Goal: Transaction & Acquisition: Obtain resource

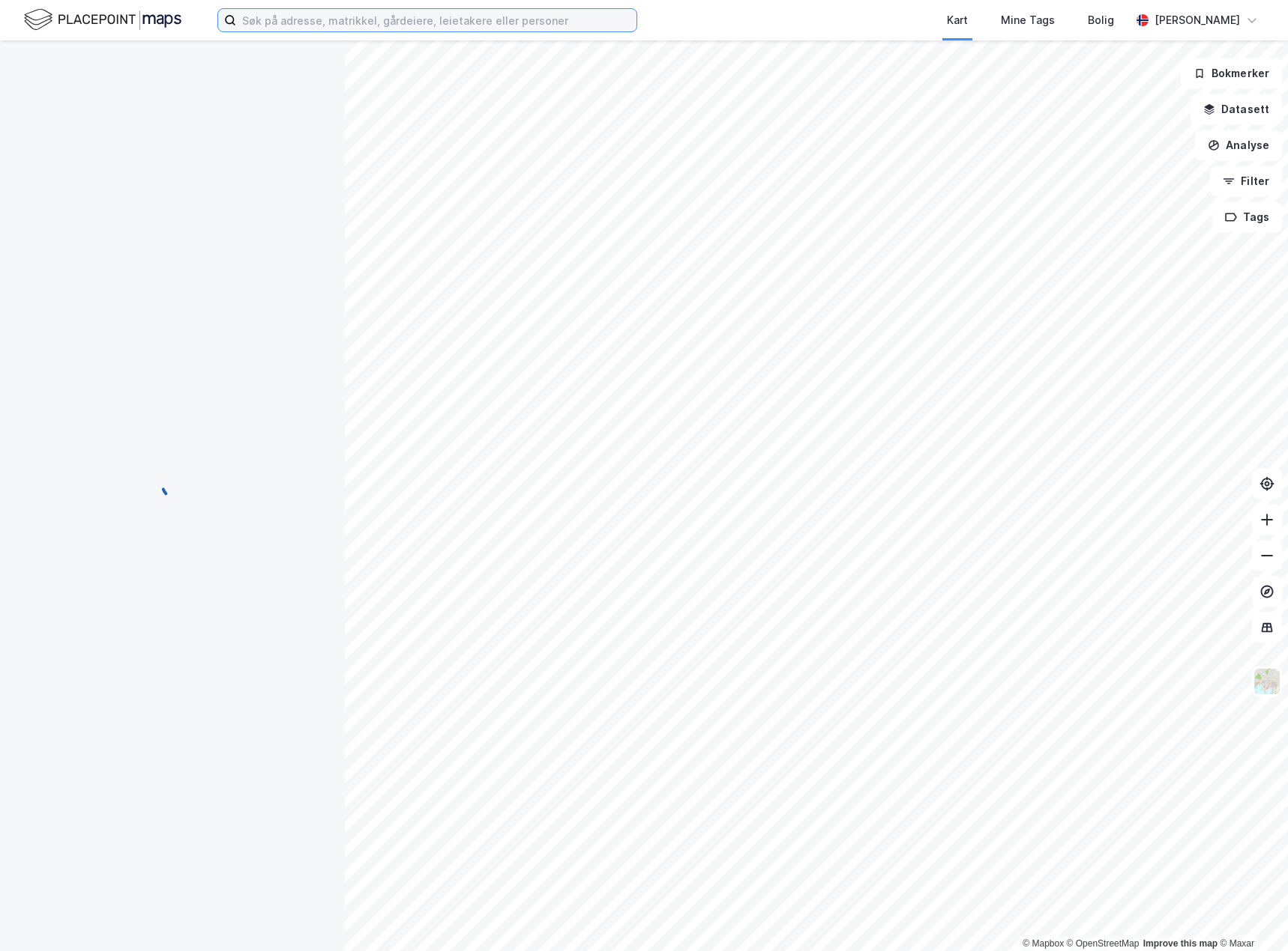
click at [327, 22] on input at bounding box center [436, 21] width 400 height 22
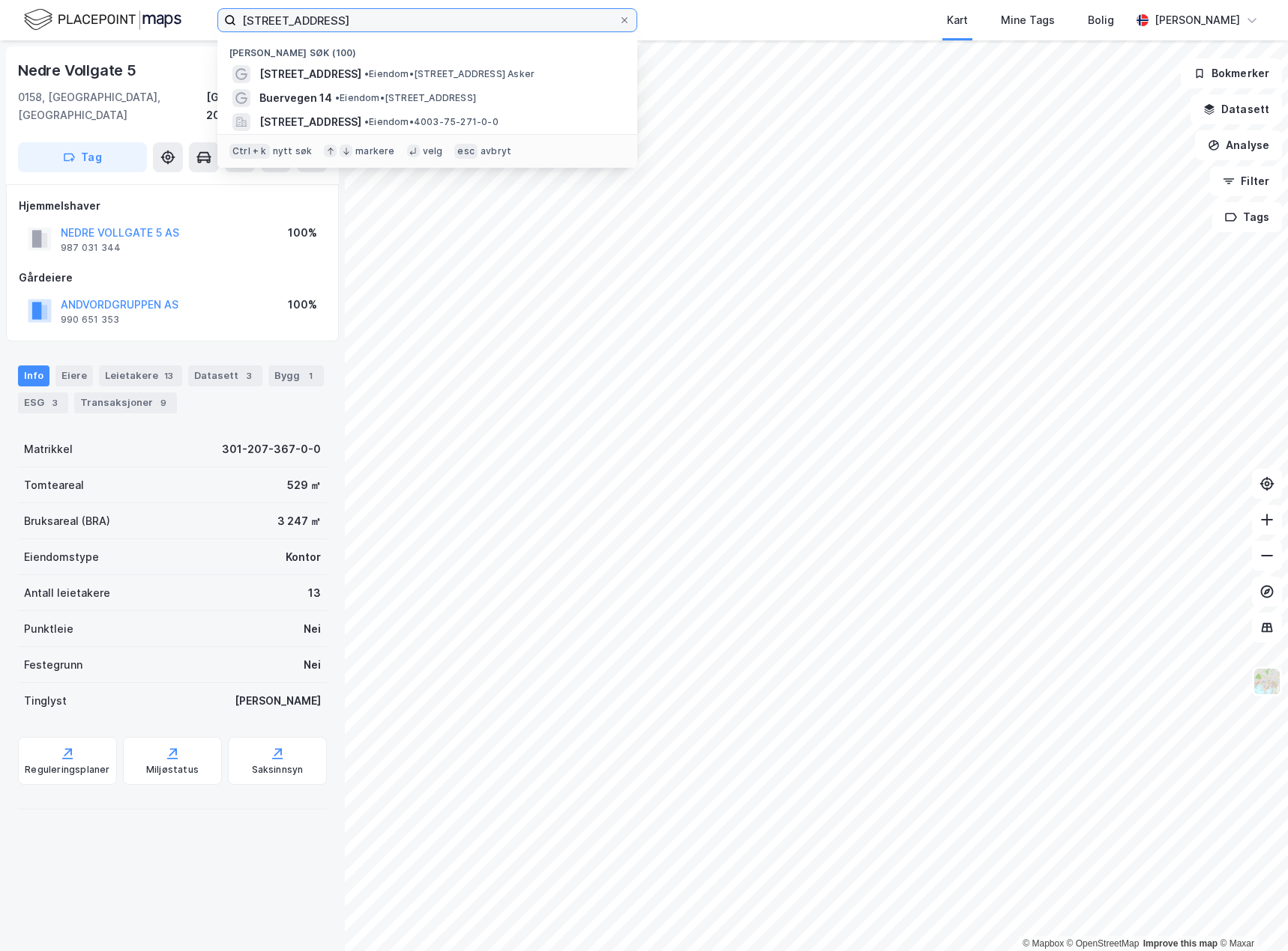
type input "[STREET_ADDRESS]"
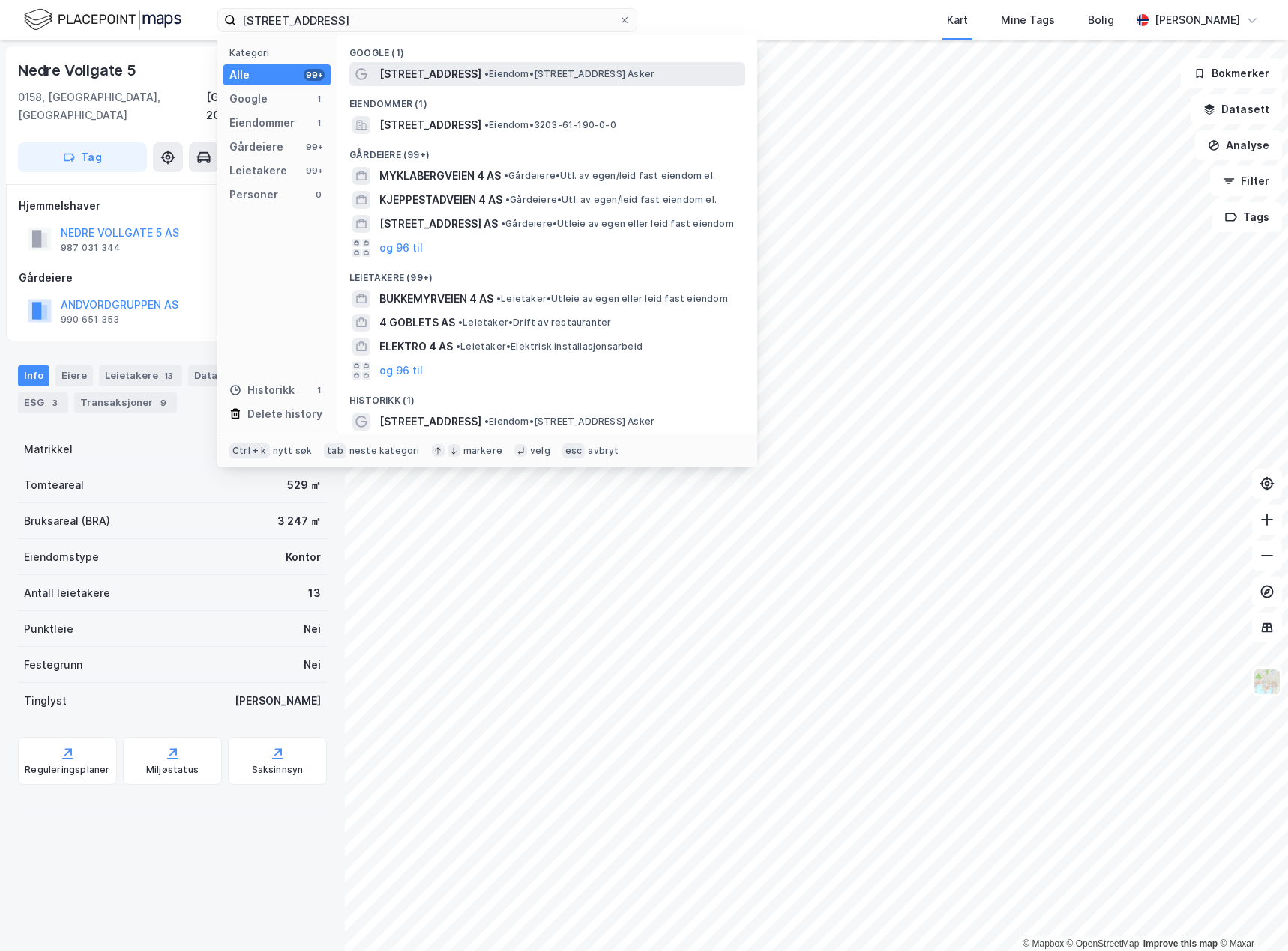
click at [458, 78] on span "[STREET_ADDRESS]" at bounding box center [430, 74] width 102 height 18
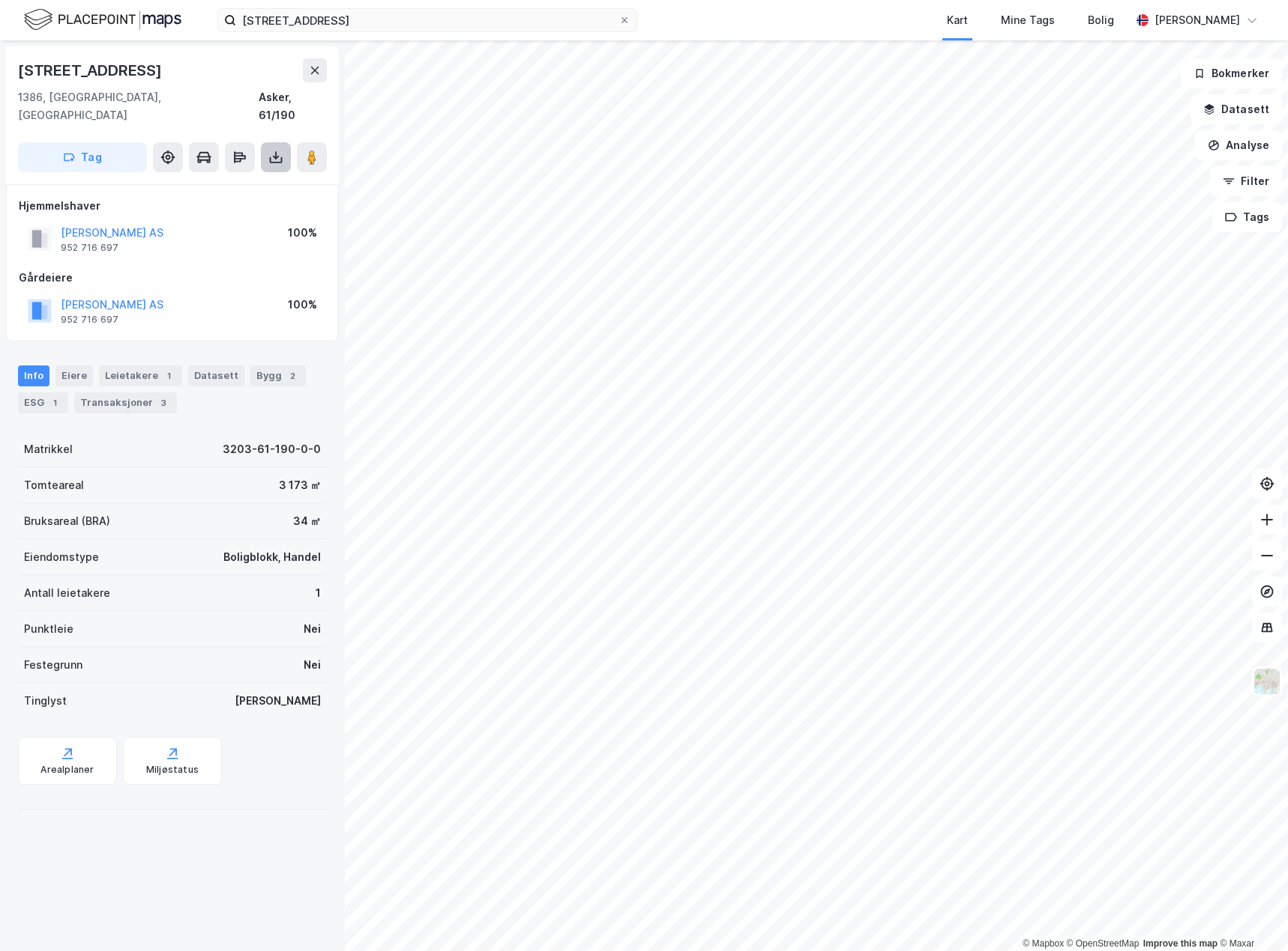
click at [284, 142] on button at bounding box center [276, 157] width 30 height 30
click at [204, 365] on div "Datasett" at bounding box center [217, 376] width 56 height 21
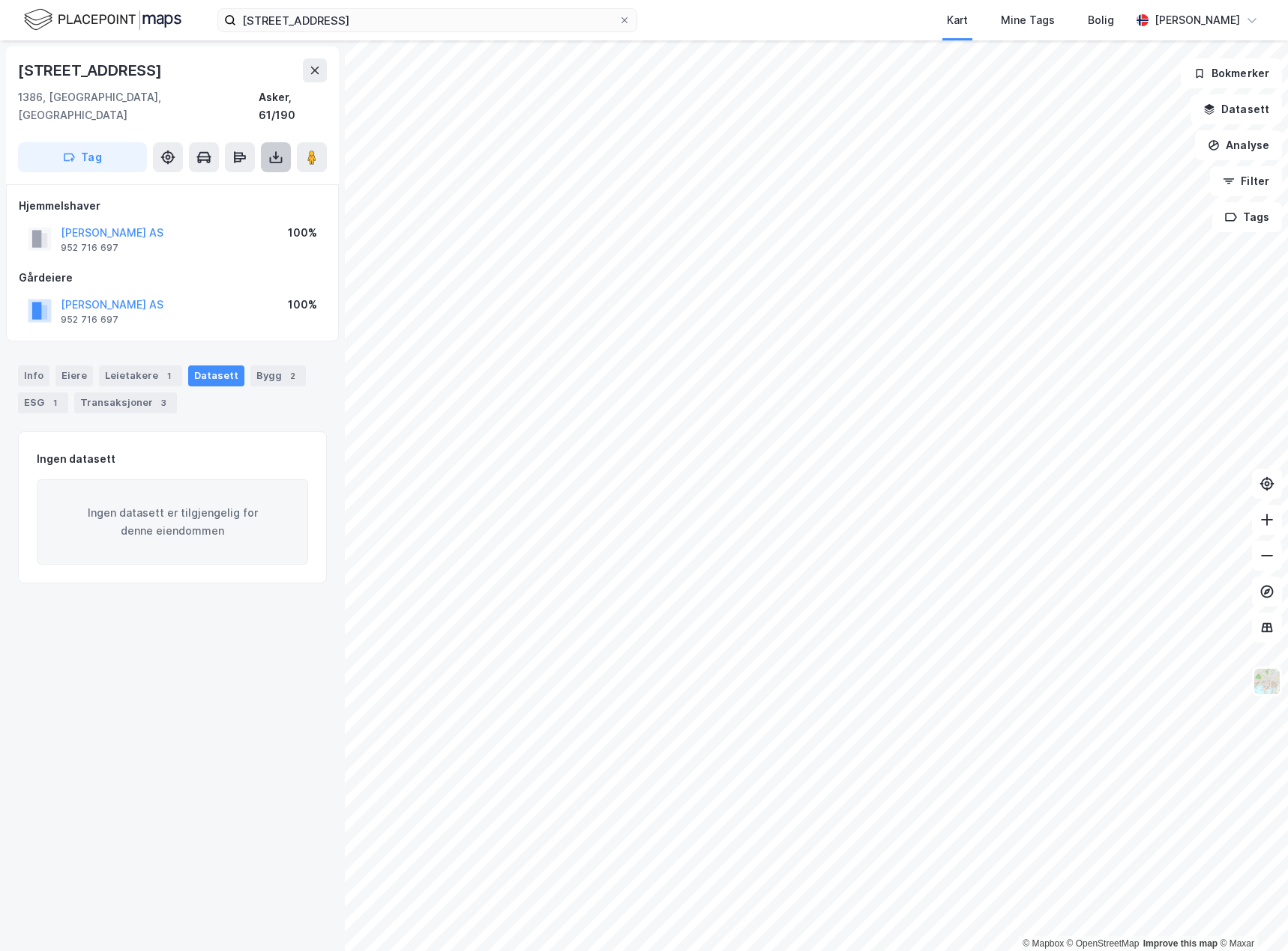
click at [276, 151] on icon at bounding box center [276, 155] width 2 height 8
click at [205, 181] on div "Last ned grunnbok" at bounding box center [202, 186] width 87 height 12
